Goal: Information Seeking & Learning: Check status

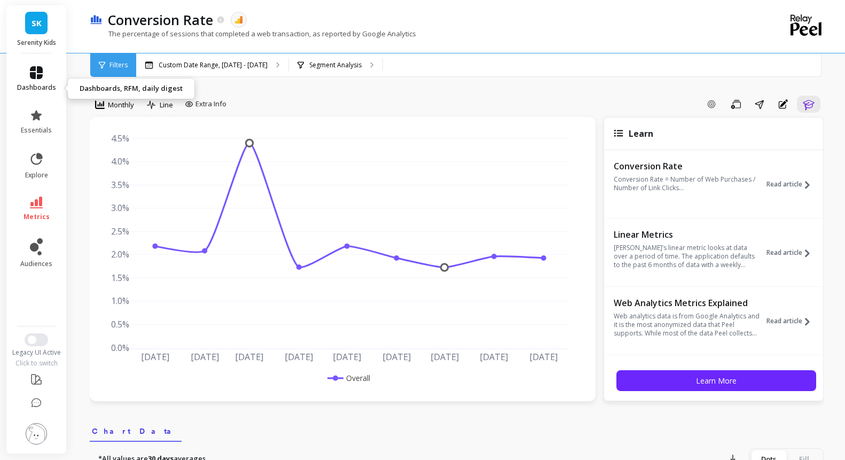
click at [43, 90] on link "dashboards" at bounding box center [36, 79] width 39 height 26
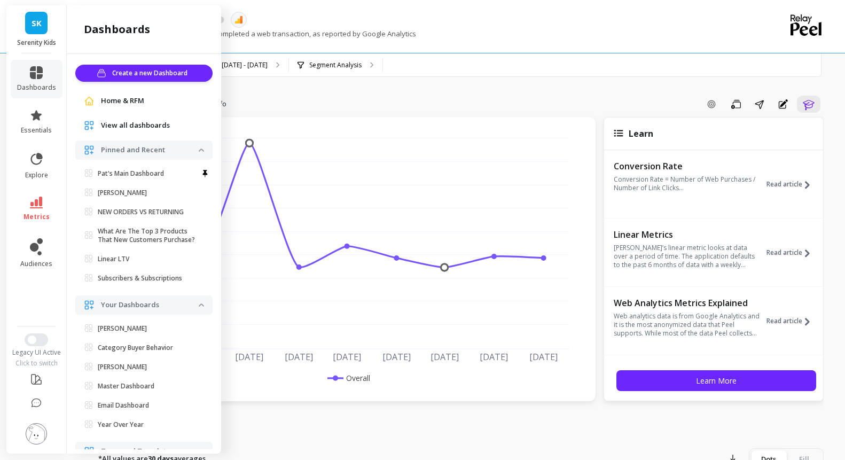
click at [167, 131] on span "View all dashboards" at bounding box center [135, 125] width 69 height 11
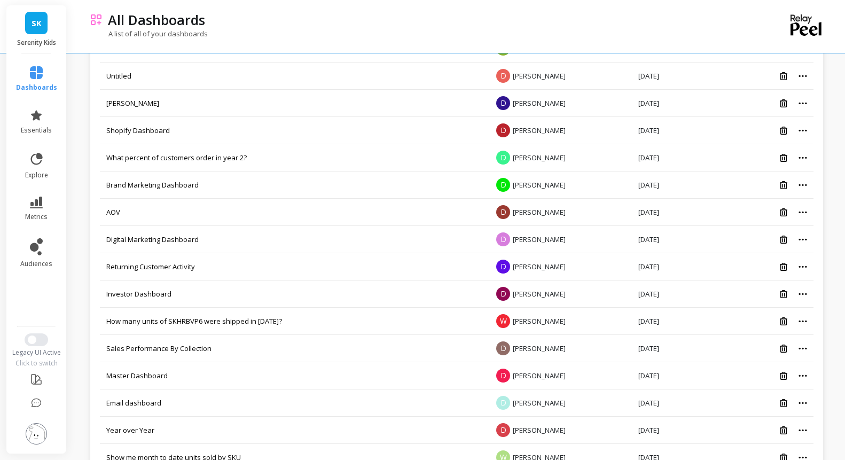
scroll to position [819, 0]
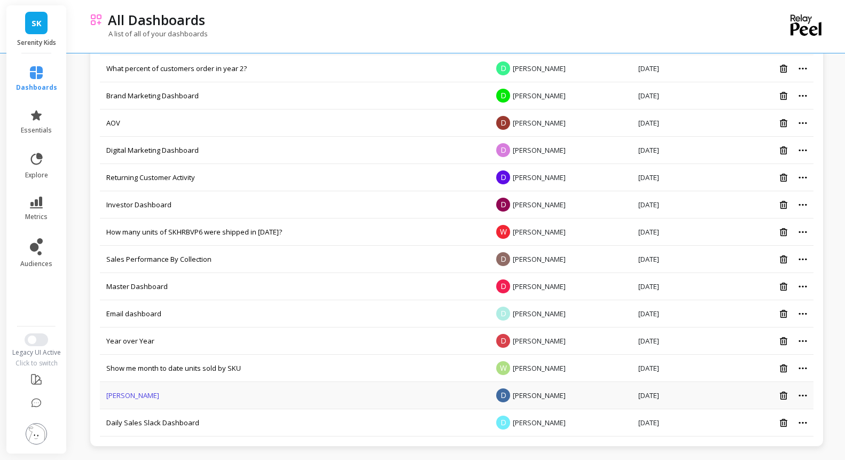
click at [140, 393] on link "Dawn" at bounding box center [132, 396] width 53 height 10
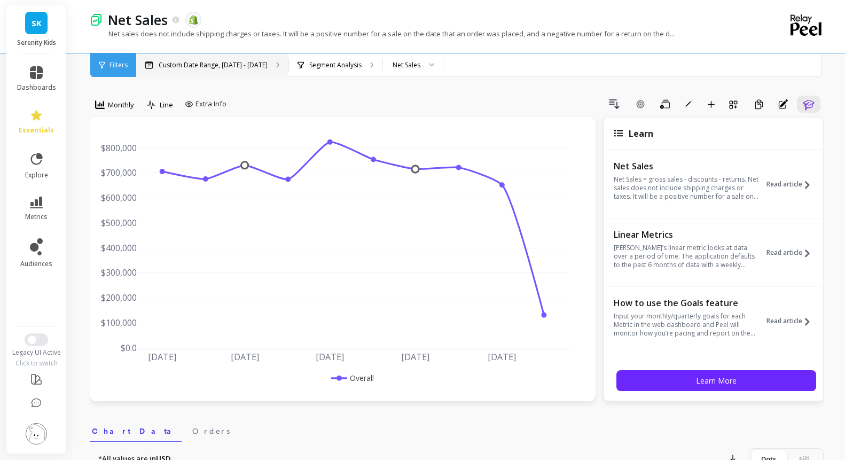
click at [237, 73] on div "Custom Date Range, [DATE] - [DATE]" at bounding box center [212, 65] width 152 height 24
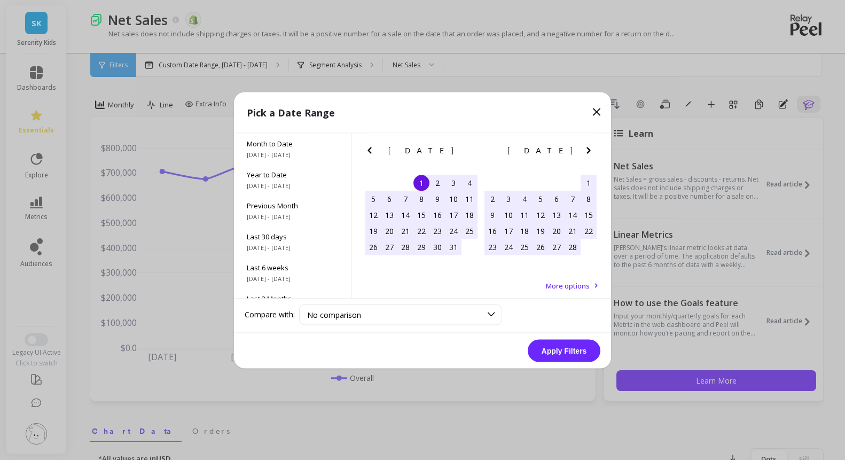
click at [415, 188] on div "1" at bounding box center [422, 183] width 16 height 16
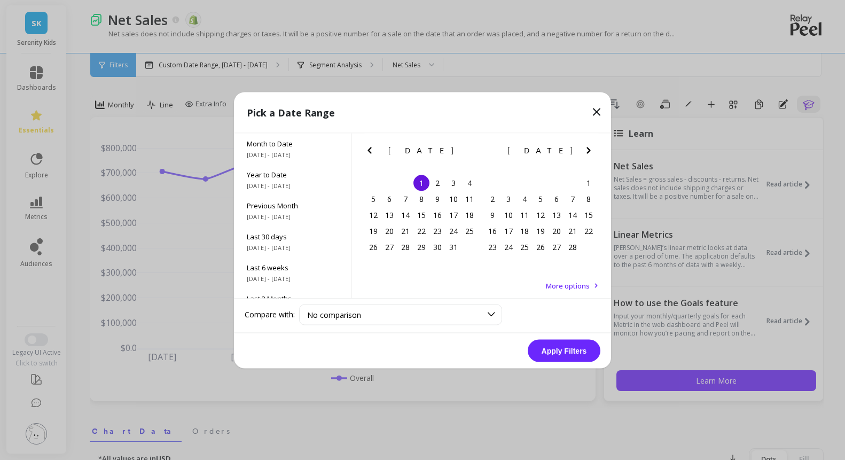
click at [592, 153] on icon "Next Month" at bounding box center [588, 150] width 13 height 13
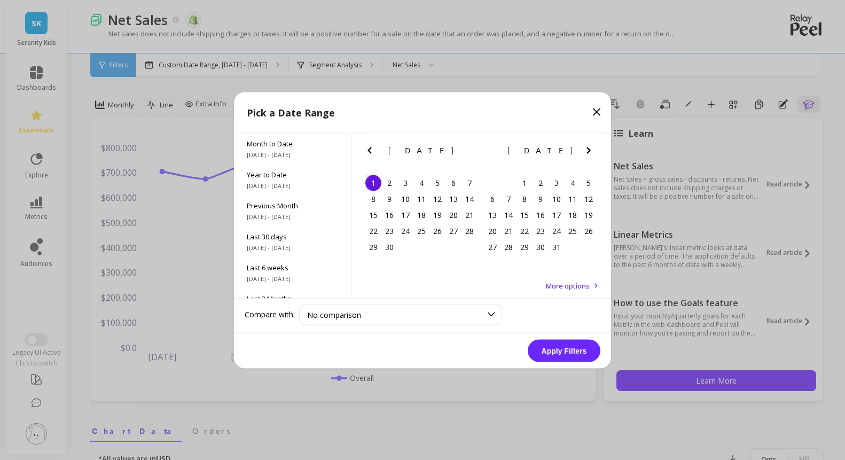
click at [592, 153] on icon "Next Month" at bounding box center [588, 150] width 13 height 13
click at [518, 259] on div "[DATE] Su Mo Tu We Th Fr Sa 1 2 3 4 5 6 7 8 9 10 11 12 13 14 15 16 17 18 19 20 …" at bounding box center [540, 196] width 119 height 126
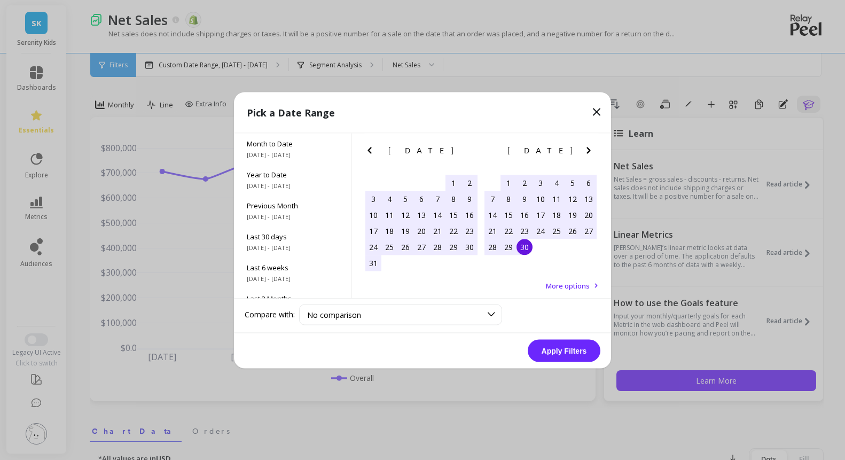
click at [525, 255] on div "30" at bounding box center [525, 247] width 16 height 16
click at [554, 360] on button "Apply Filters" at bounding box center [564, 350] width 73 height 22
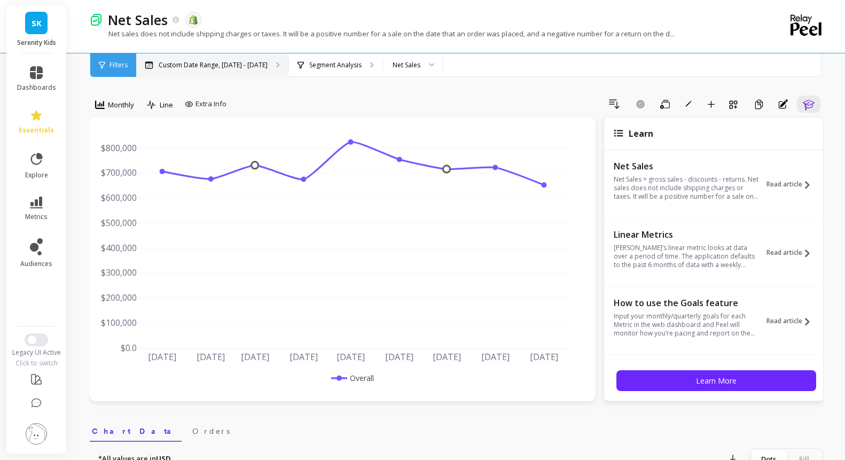
click at [289, 71] on div "Custom Date Range, [DATE] - [DATE]" at bounding box center [212, 65] width 152 height 24
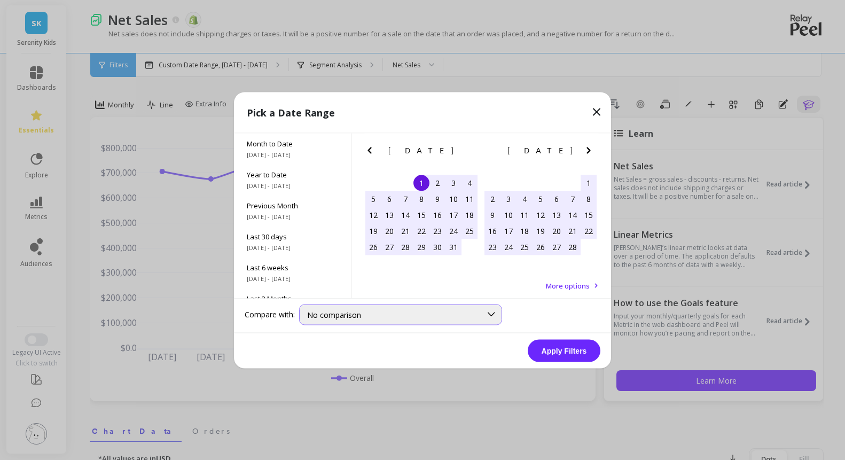
click at [356, 320] on span "No comparison" at bounding box center [334, 314] width 54 height 10
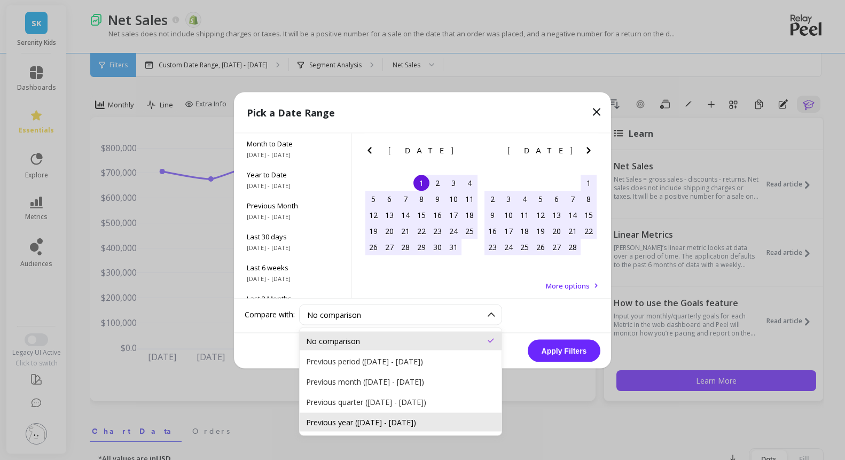
click at [357, 423] on div "Previous year ([DATE] - [DATE])" at bounding box center [400, 422] width 189 height 10
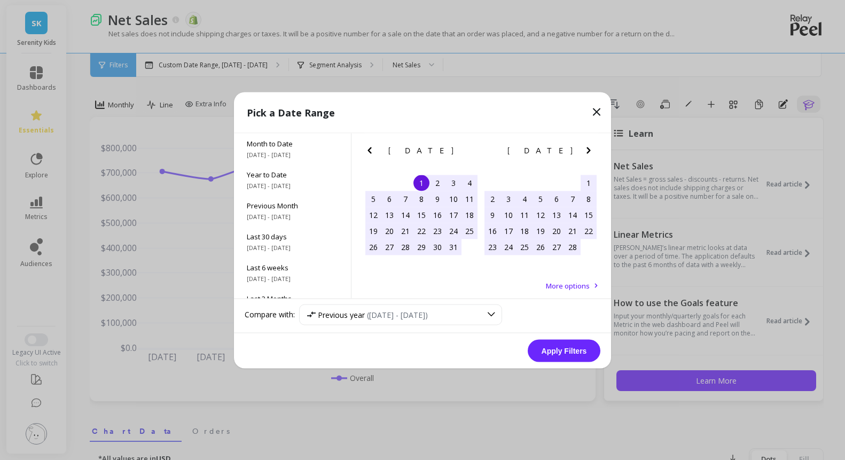
click at [550, 356] on button "Apply Filters" at bounding box center [564, 350] width 73 height 22
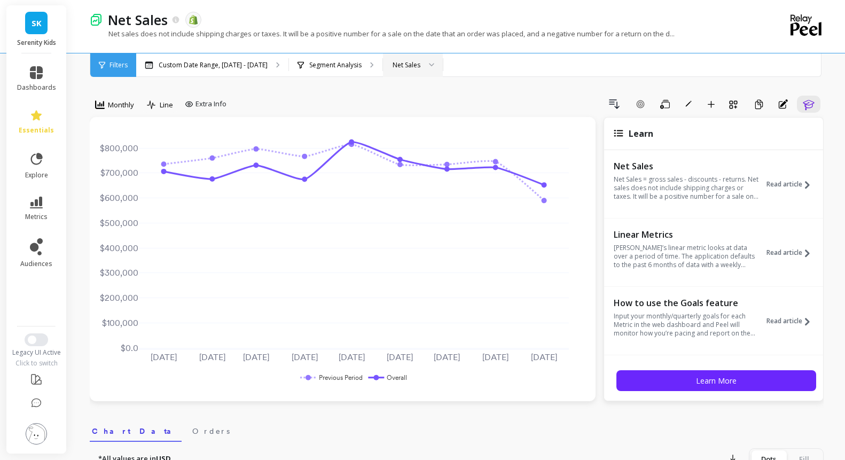
click at [421, 64] on div "Net Sales" at bounding box center [407, 65] width 28 height 10
click at [227, 110] on span "Extra Info" at bounding box center [211, 104] width 31 height 11
click at [238, 130] on div "Hide Goals from chart Goals" at bounding box center [217, 126] width 64 height 20
checkbox input "true"
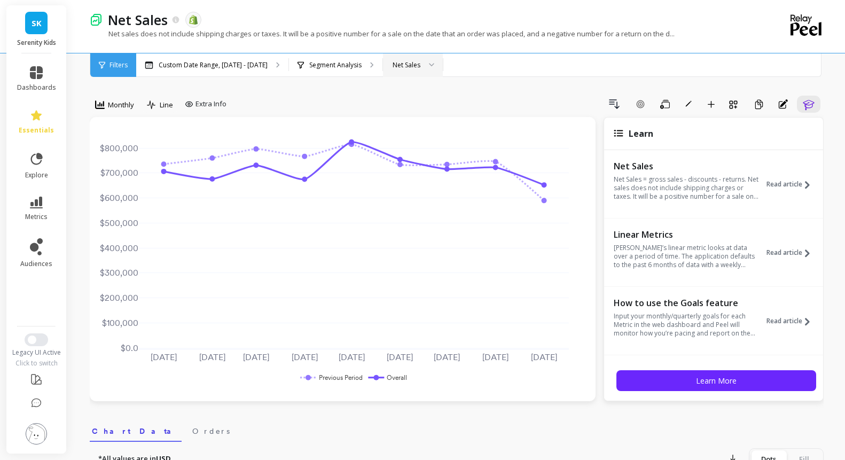
click at [332, 113] on div "Drill Down Add Goal Save Rename Add to Dashboard Create a Copy Annotations Learn" at bounding box center [527, 104] width 593 height 17
